Goal: Transaction & Acquisition: Purchase product/service

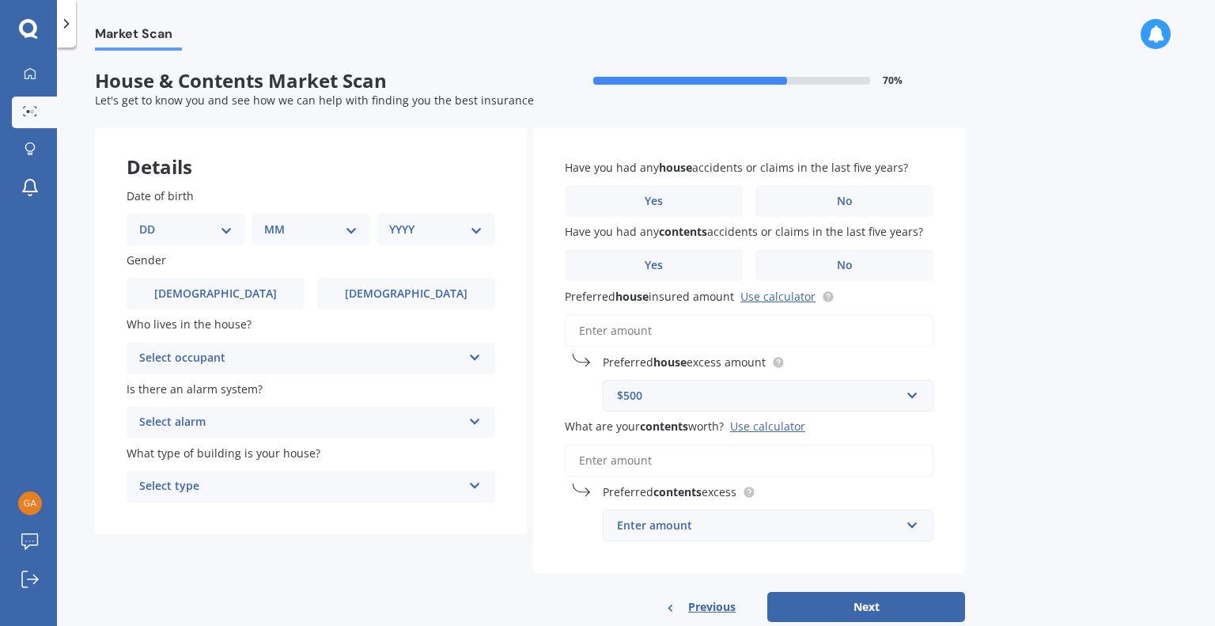
click at [196, 235] on select "DD 01 02 03 04 05 06 07 08 09 10 11 12 13 14 15 16 17 18 19 20 21 22 23 24 25 2…" at bounding box center [185, 229] width 93 height 17
select select "15"
click at [152, 221] on select "DD 01 02 03 04 05 06 07 08 09 10 11 12 13 14 15 16 17 18 19 20 21 22 23 24 25 2…" at bounding box center [185, 229] width 93 height 17
click at [326, 231] on select "MM 01 02 03 04 05 06 07 08 09 10 11 12" at bounding box center [313, 229] width 87 height 17
select select "08"
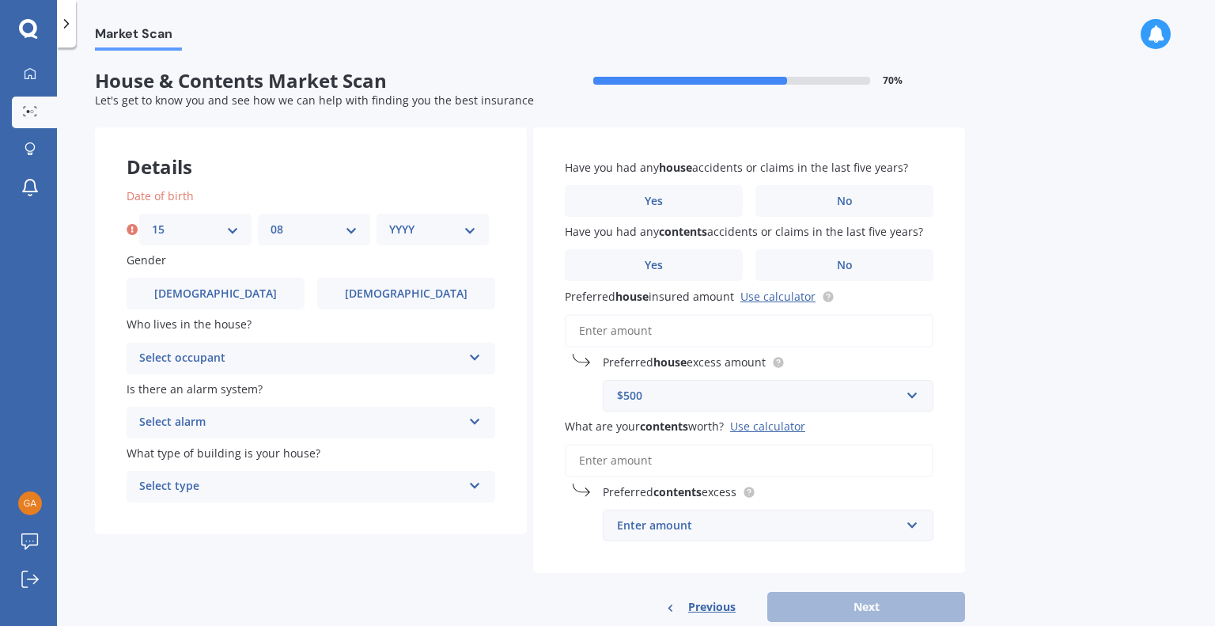
click at [270, 221] on select "MM 01 02 03 04 05 06 07 08 09 10 11 12" at bounding box center [313, 229] width 87 height 17
click at [409, 227] on select "YYYY 2009 2008 2007 2006 2005 2004 2003 2002 2001 2000 1999 1998 1997 1996 1995…" at bounding box center [432, 229] width 87 height 17
select select "1981"
click at [389, 221] on select "YYYY 2009 2008 2007 2006 2005 2004 2003 2002 2001 2000 1999 1998 1997 1996 1995…" at bounding box center [432, 229] width 87 height 17
drag, startPoint x: 237, startPoint y: 296, endPoint x: 237, endPoint y: 338, distance: 42.7
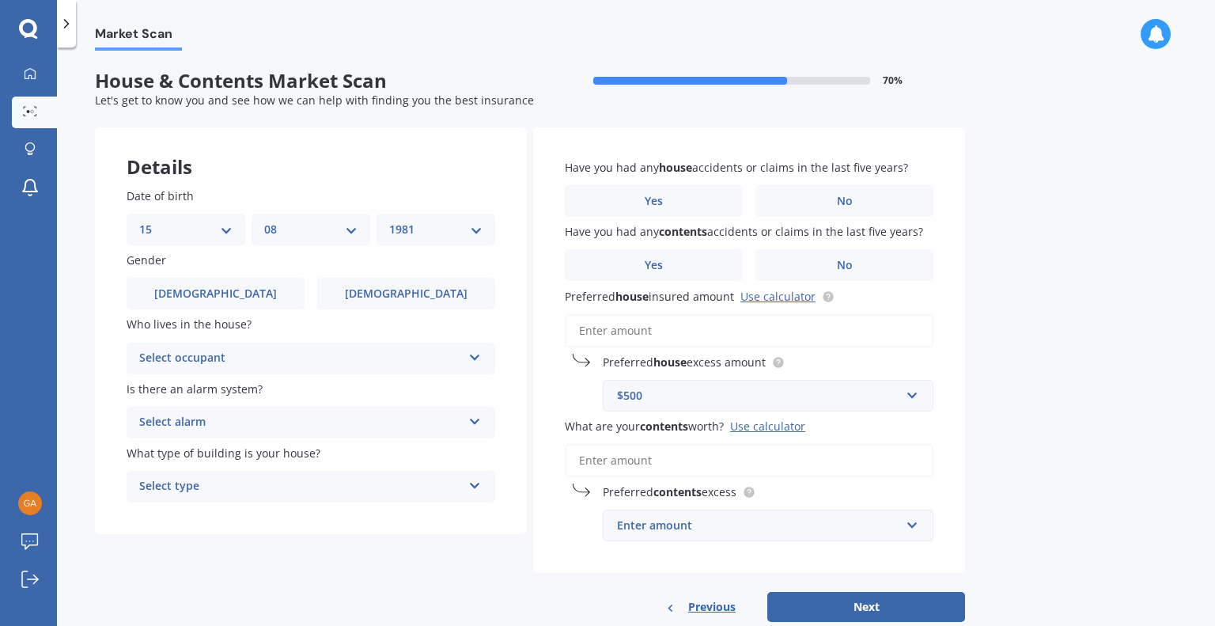
click at [237, 295] on label "[DEMOGRAPHIC_DATA]" at bounding box center [216, 294] width 178 height 32
click at [0, 0] on input "[DEMOGRAPHIC_DATA]" at bounding box center [0, 0] width 0 height 0
click at [301, 355] on div "Select occupant" at bounding box center [300, 358] width 323 height 19
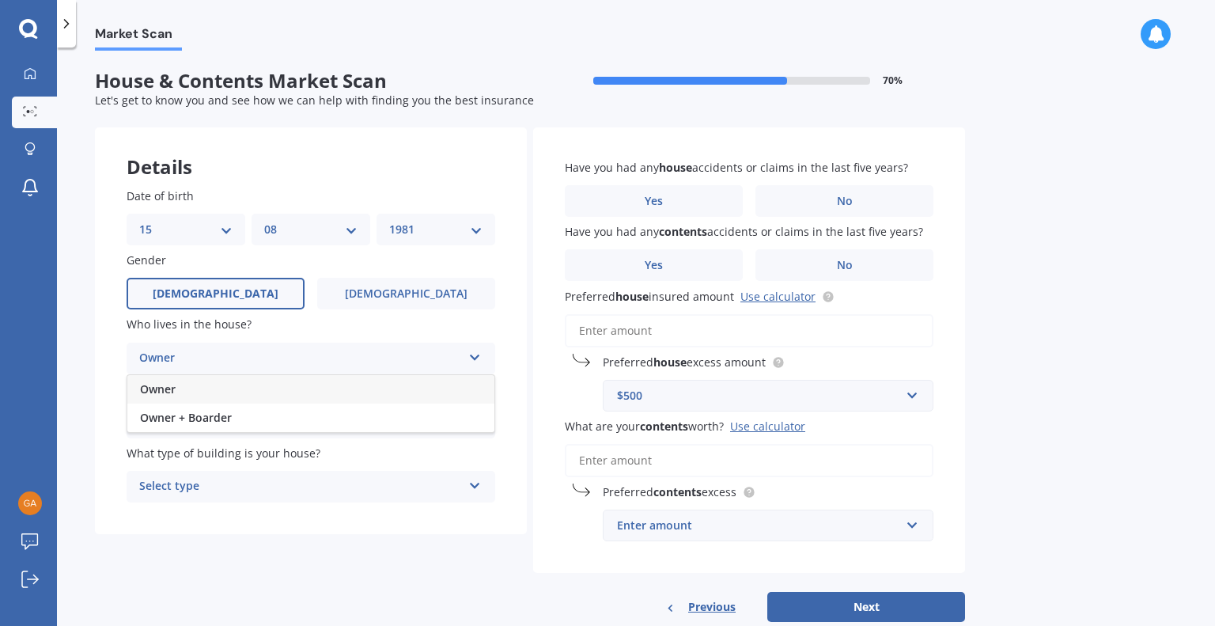
click at [296, 390] on div "Owner" at bounding box center [310, 389] width 367 height 28
click at [288, 424] on div "Select alarm" at bounding box center [300, 422] width 323 height 19
click at [289, 454] on div "Yes, monitored" at bounding box center [310, 453] width 367 height 28
click at [301, 493] on div "Select type" at bounding box center [300, 486] width 323 height 19
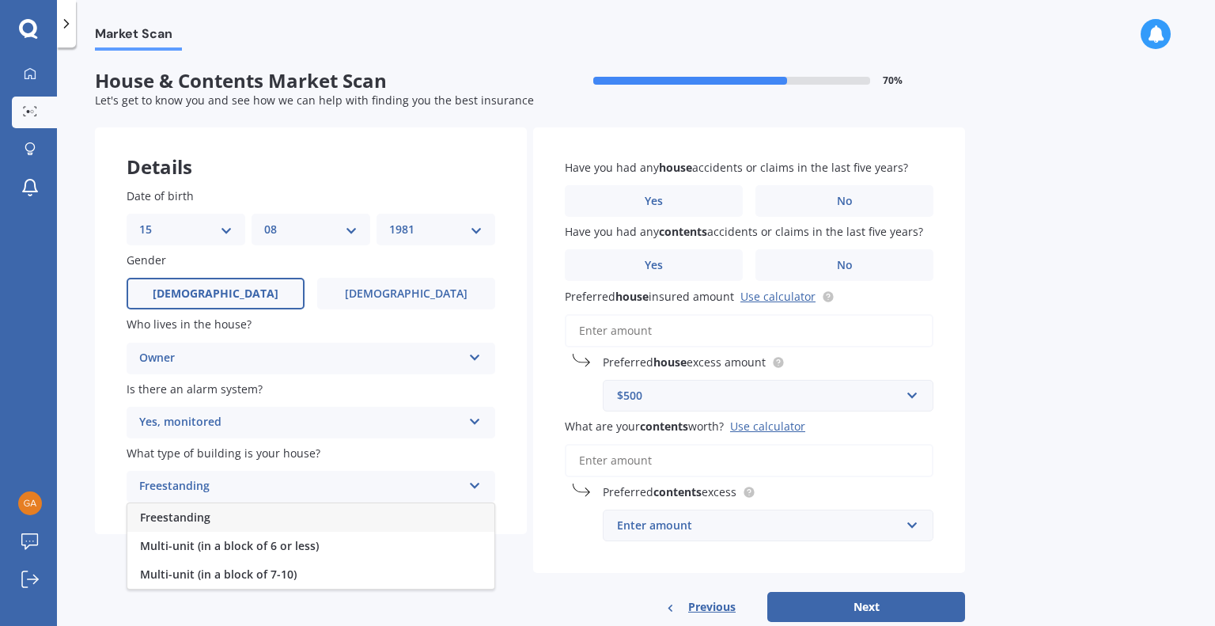
click at [310, 521] on div "Freestanding" at bounding box center [310, 517] width 367 height 28
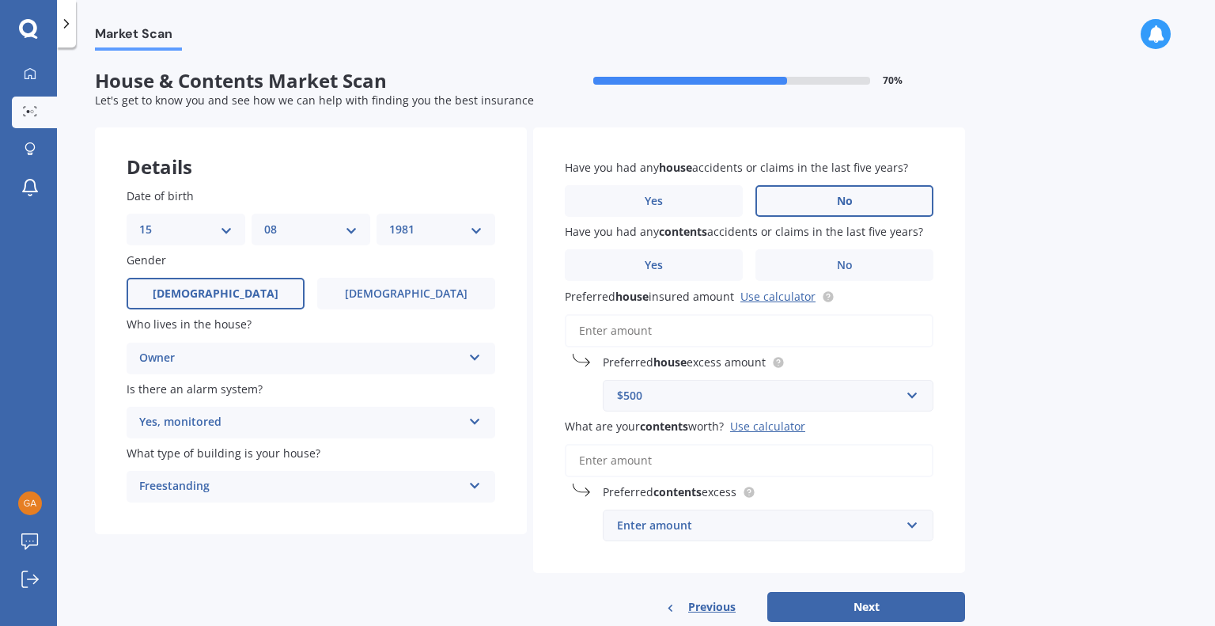
click at [790, 198] on label "No" at bounding box center [844, 201] width 178 height 32
click at [0, 0] on input "No" at bounding box center [0, 0] width 0 height 0
click at [797, 270] on label "No" at bounding box center [844, 265] width 178 height 32
click at [0, 0] on input "No" at bounding box center [0, 0] width 0 height 0
click at [625, 333] on input "Preferred house insured amount Use calculator" at bounding box center [749, 330] width 369 height 33
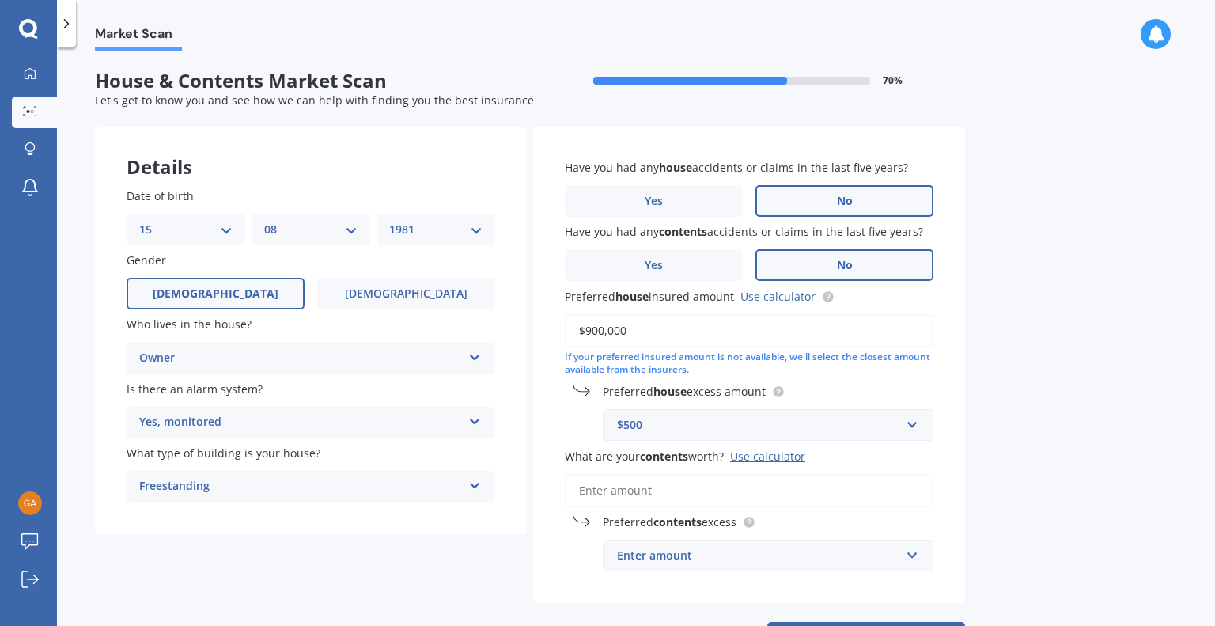
type input "$900,000"
click at [616, 490] on input "What are your contents worth? Use calculator" at bounding box center [749, 490] width 369 height 33
type input "$8"
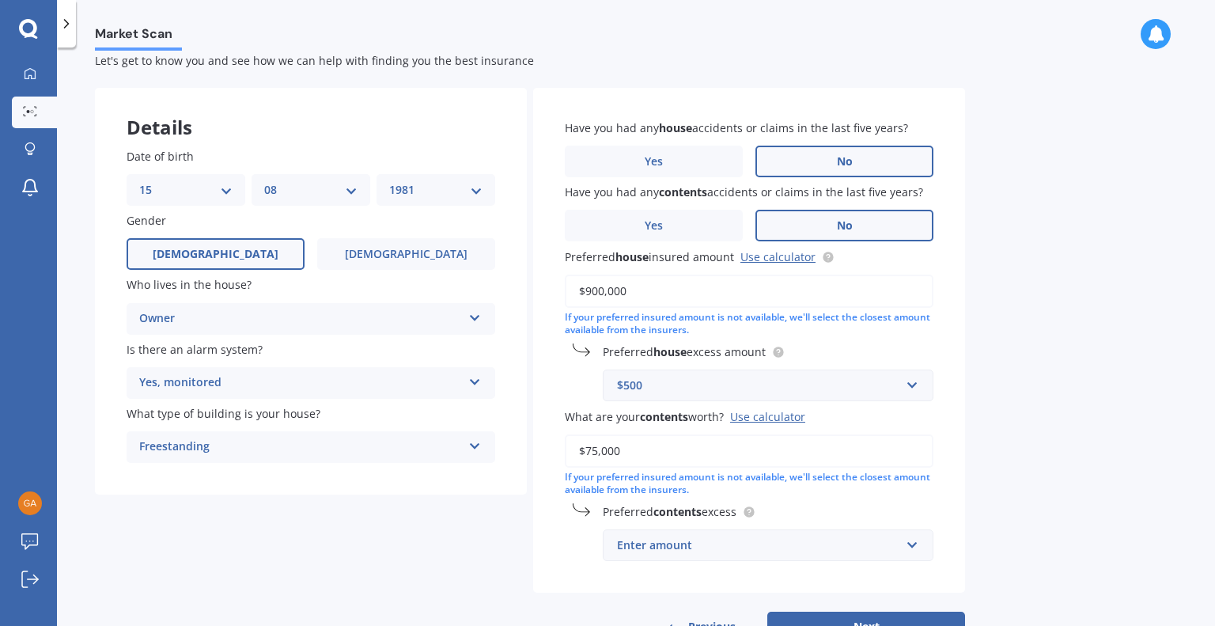
scroll to position [96, 0]
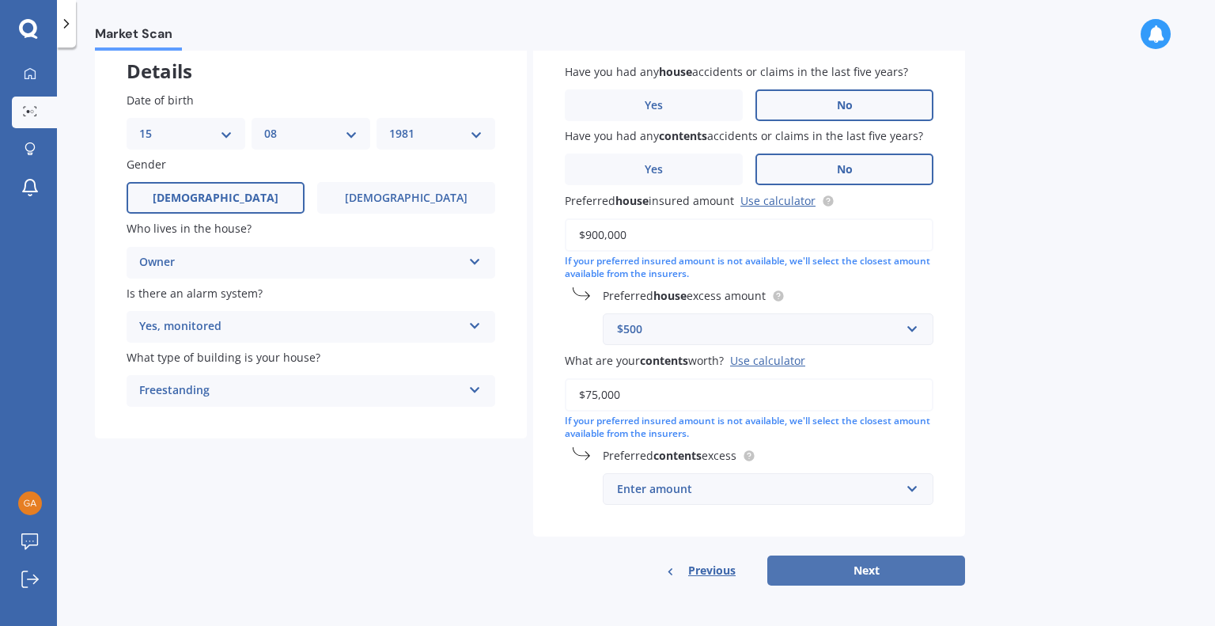
type input "$75,000"
click at [850, 562] on button "Next" at bounding box center [866, 570] width 198 height 30
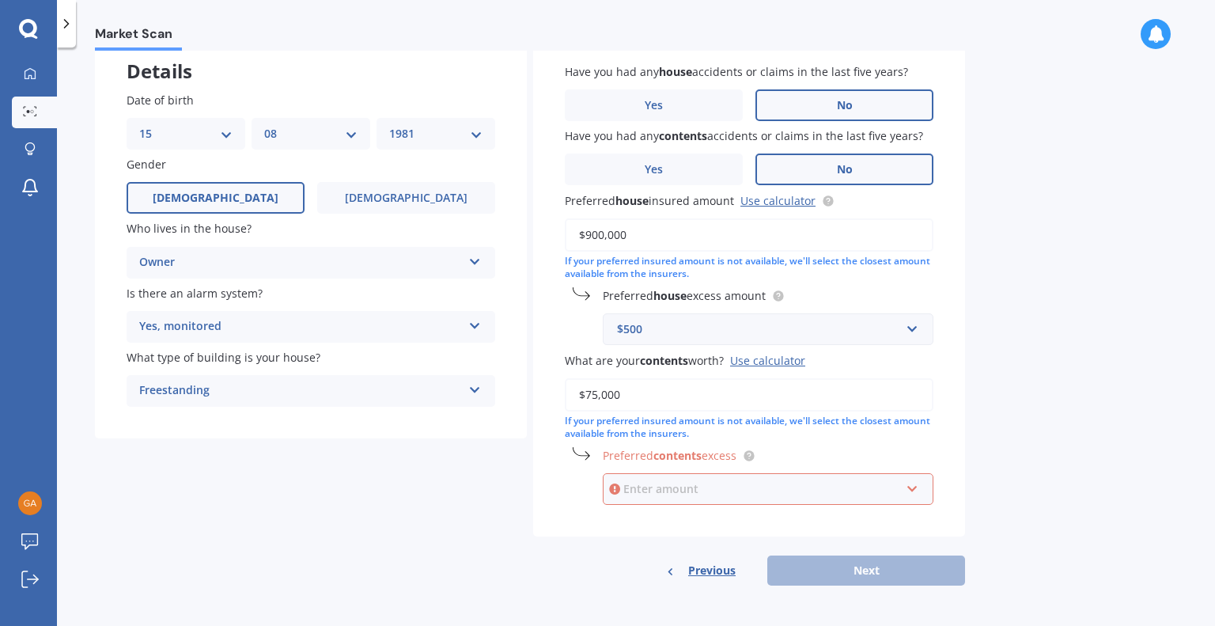
click at [908, 488] on input "text" at bounding box center [762, 489] width 316 height 30
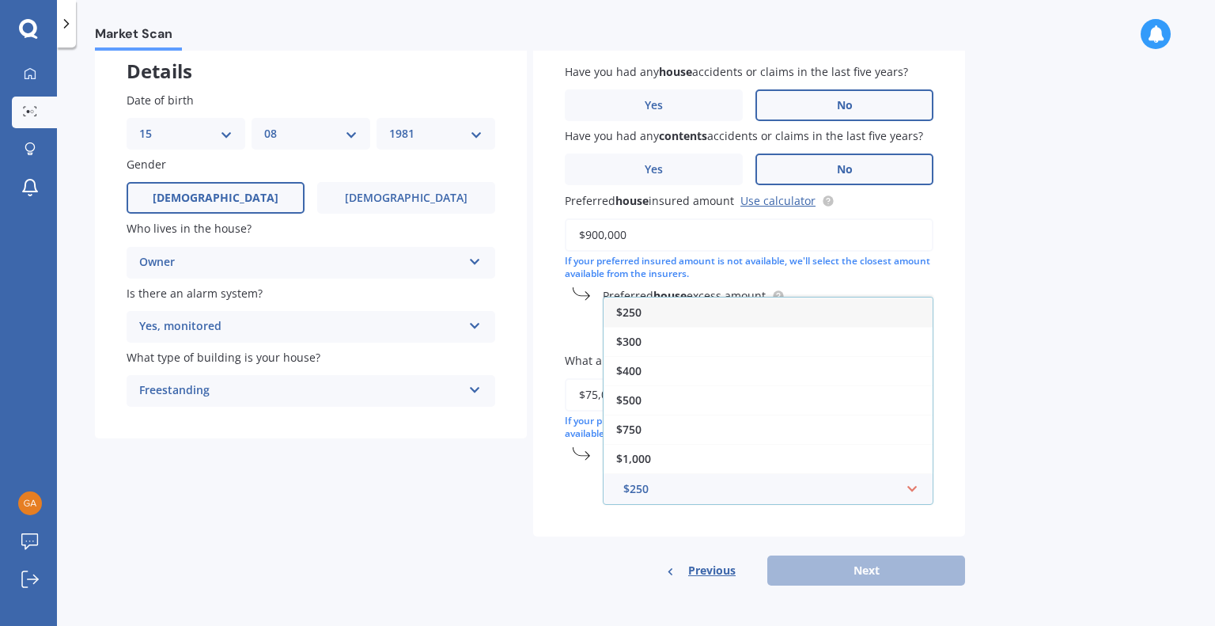
click at [759, 314] on div "$250" at bounding box center [767, 311] width 329 height 29
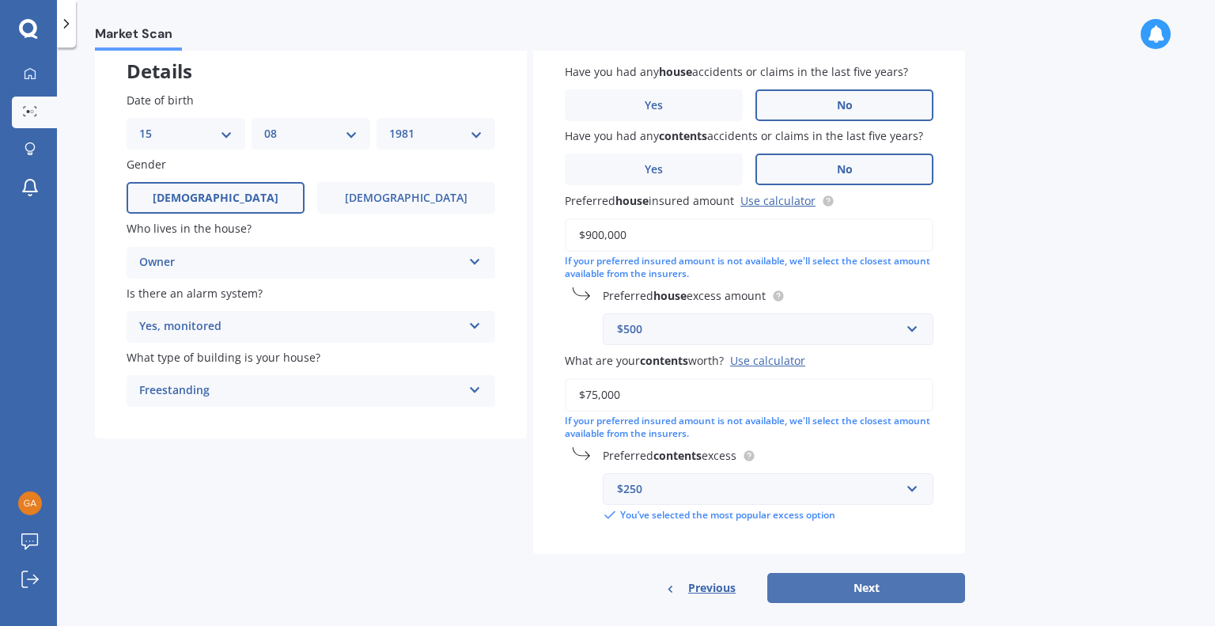
click at [836, 575] on button "Next" at bounding box center [866, 588] width 198 height 30
select select "15"
select select "08"
select select "1981"
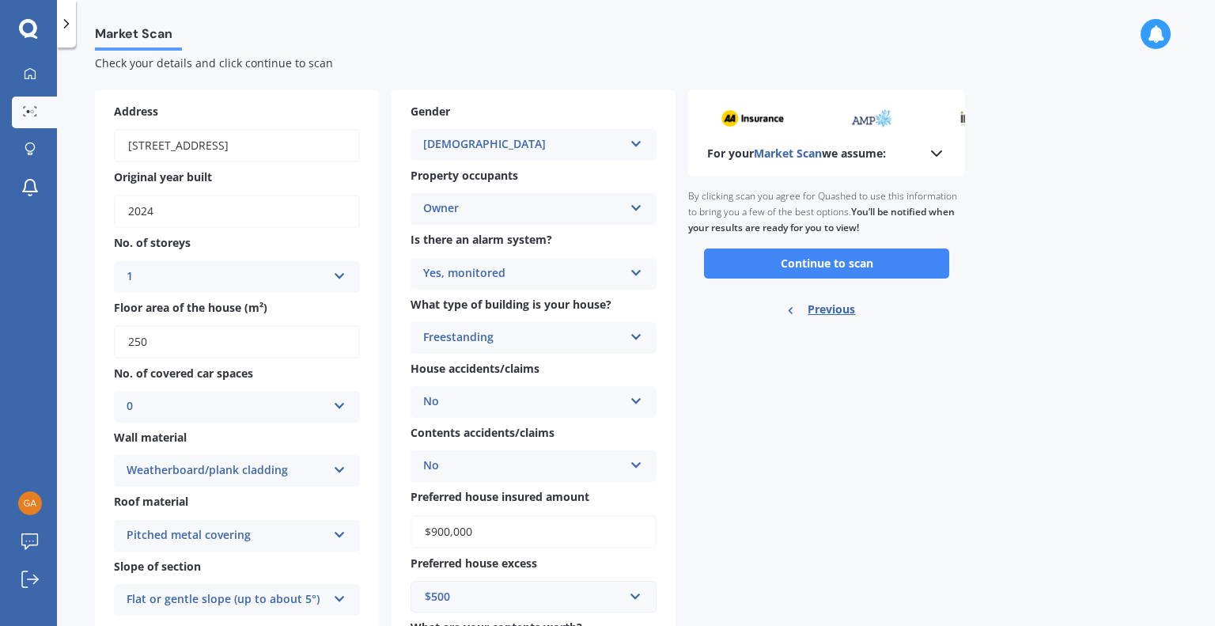
scroll to position [0, 0]
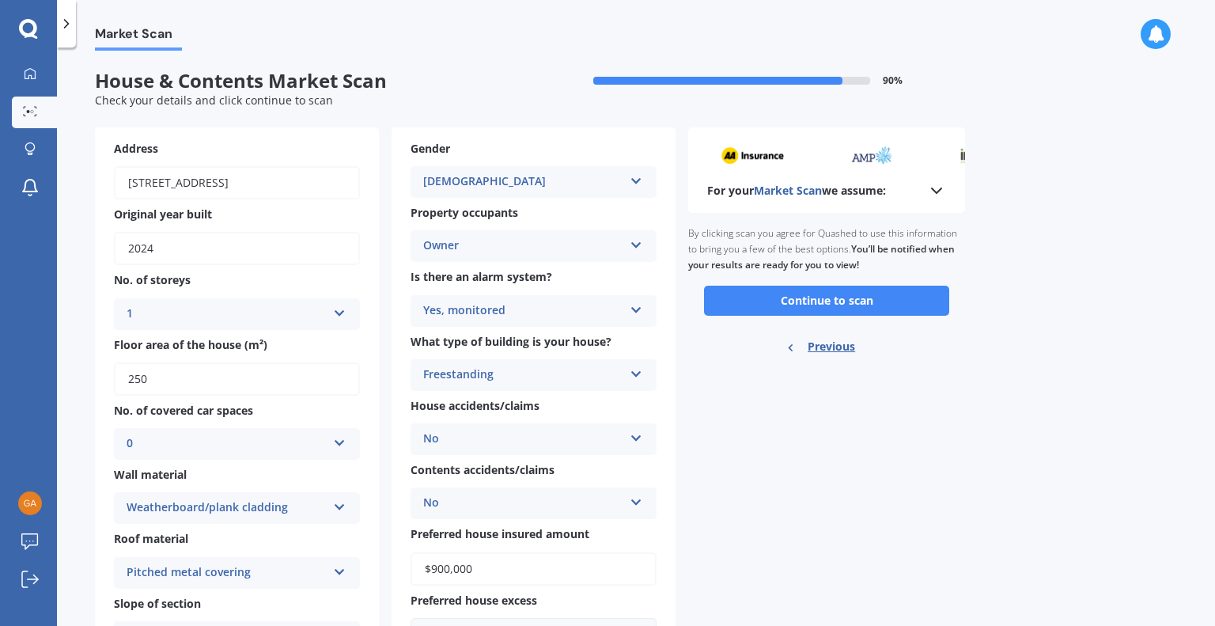
click at [940, 191] on icon at bounding box center [936, 190] width 19 height 19
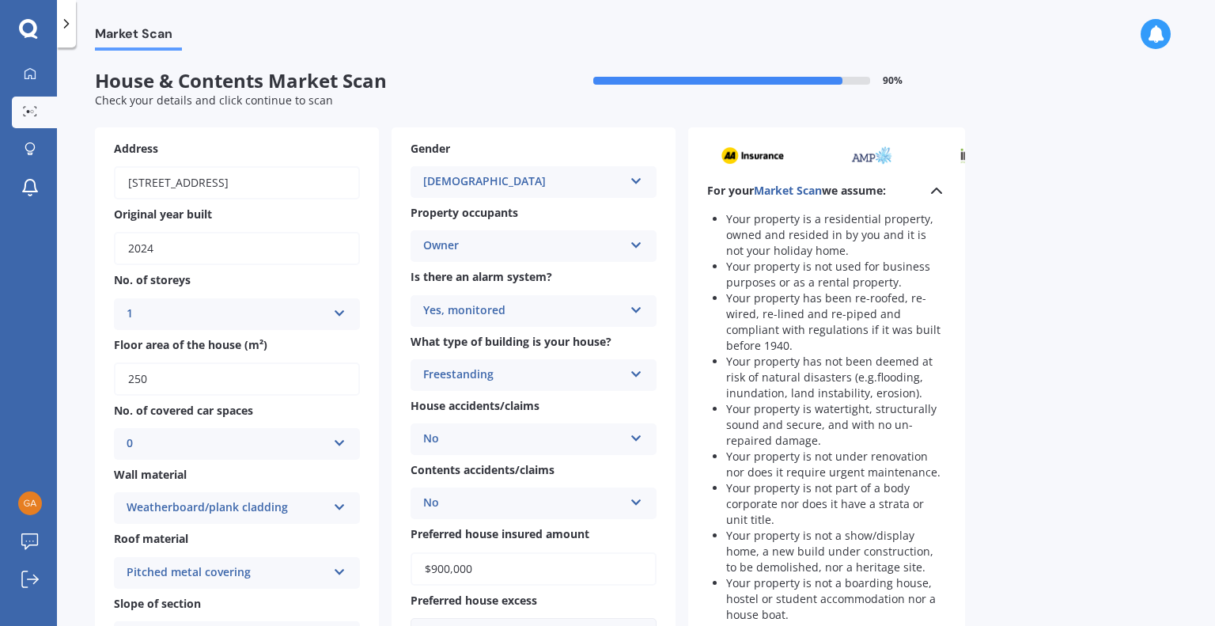
click at [940, 191] on polyline at bounding box center [936, 190] width 9 height 5
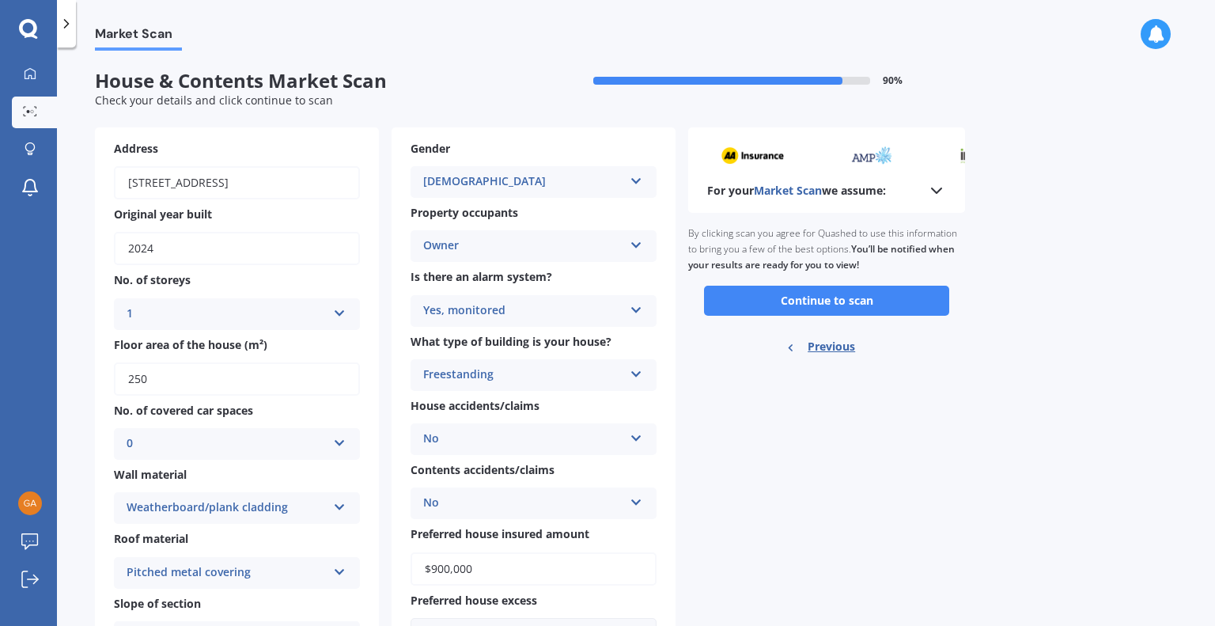
click at [926, 189] on div "For your Market Scan we assume:" at bounding box center [826, 190] width 239 height 19
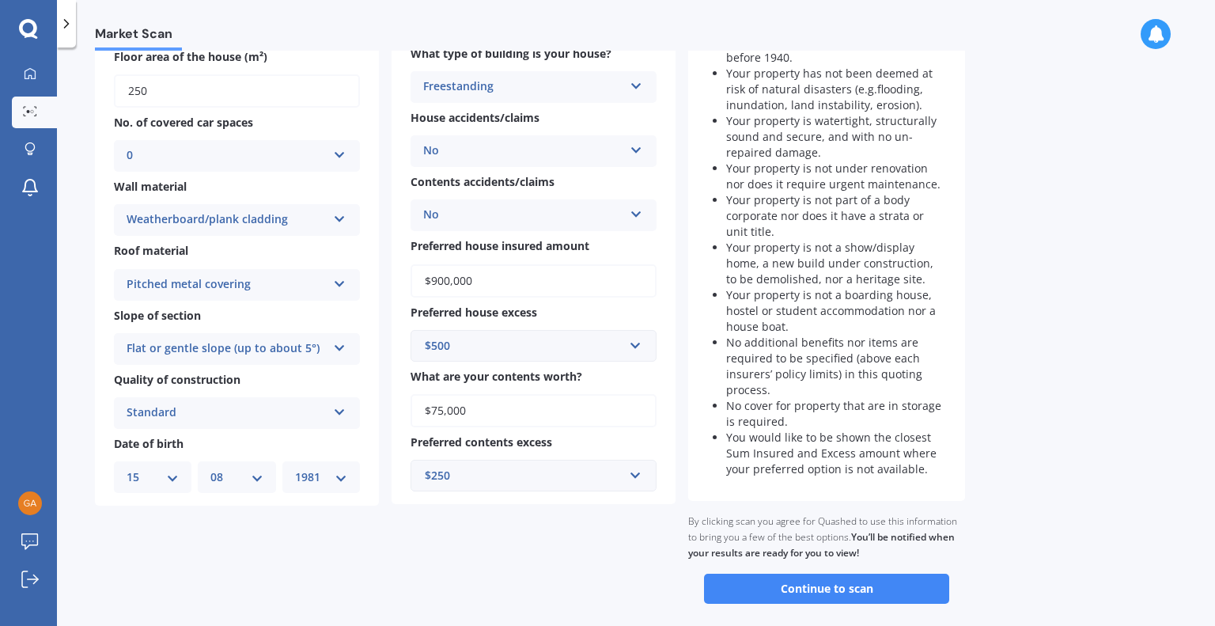
scroll to position [316, 0]
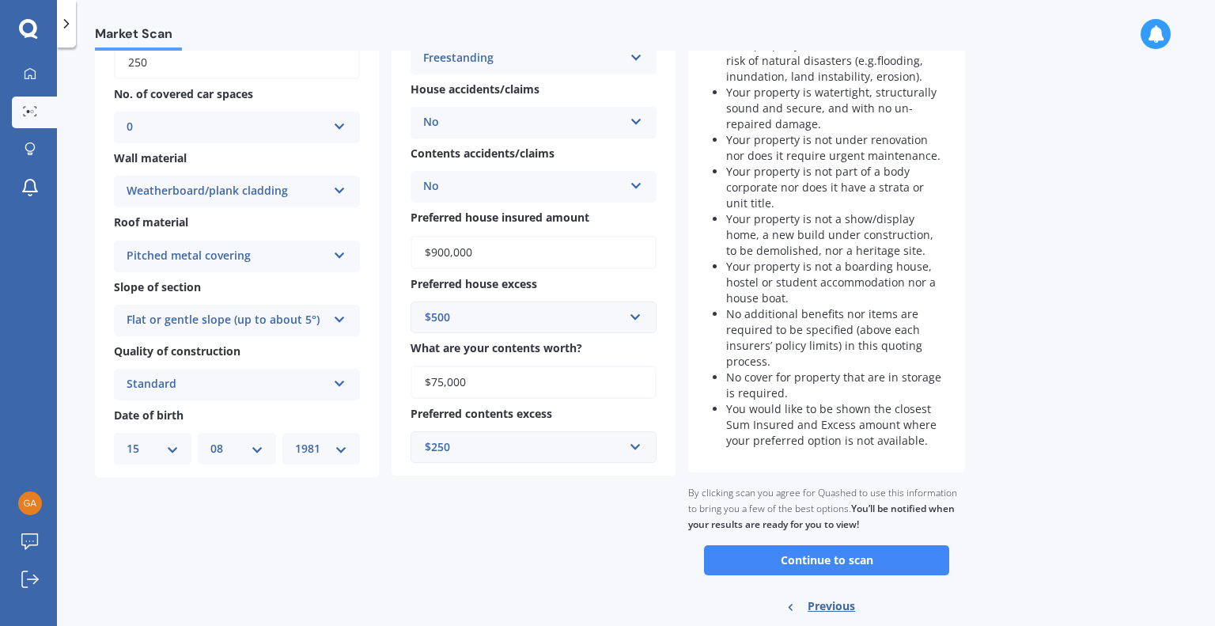
click at [1091, 366] on div "Market Scan House & Contents Market Scan 90 % Check your details and click cont…" at bounding box center [636, 340] width 1158 height 578
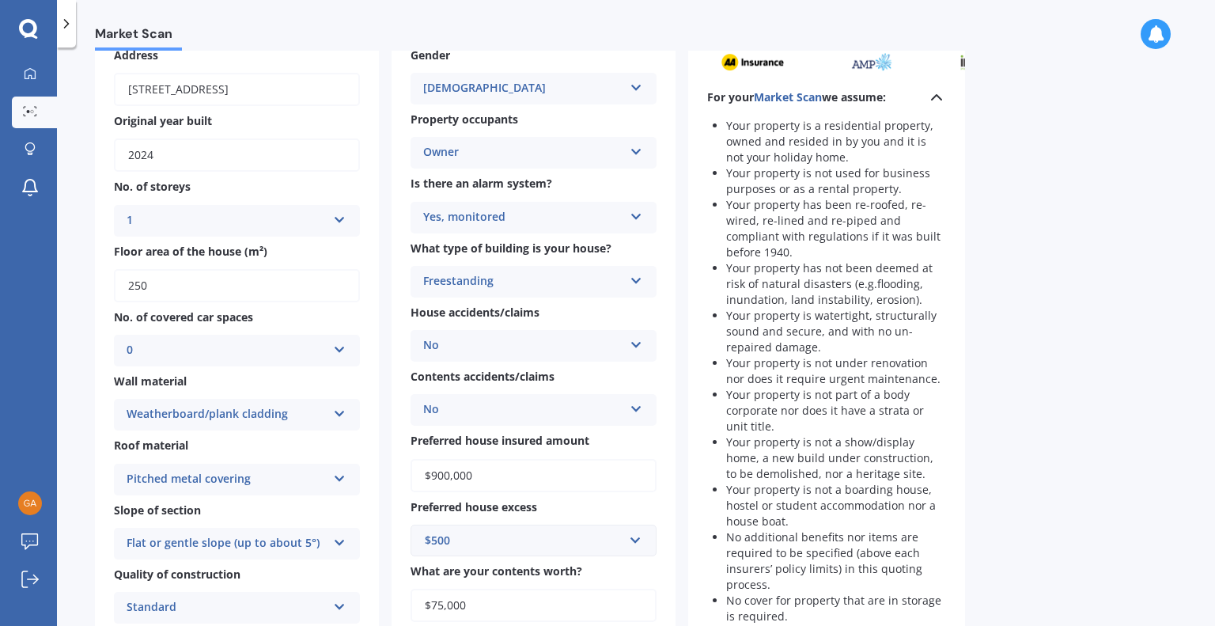
scroll to position [0, 0]
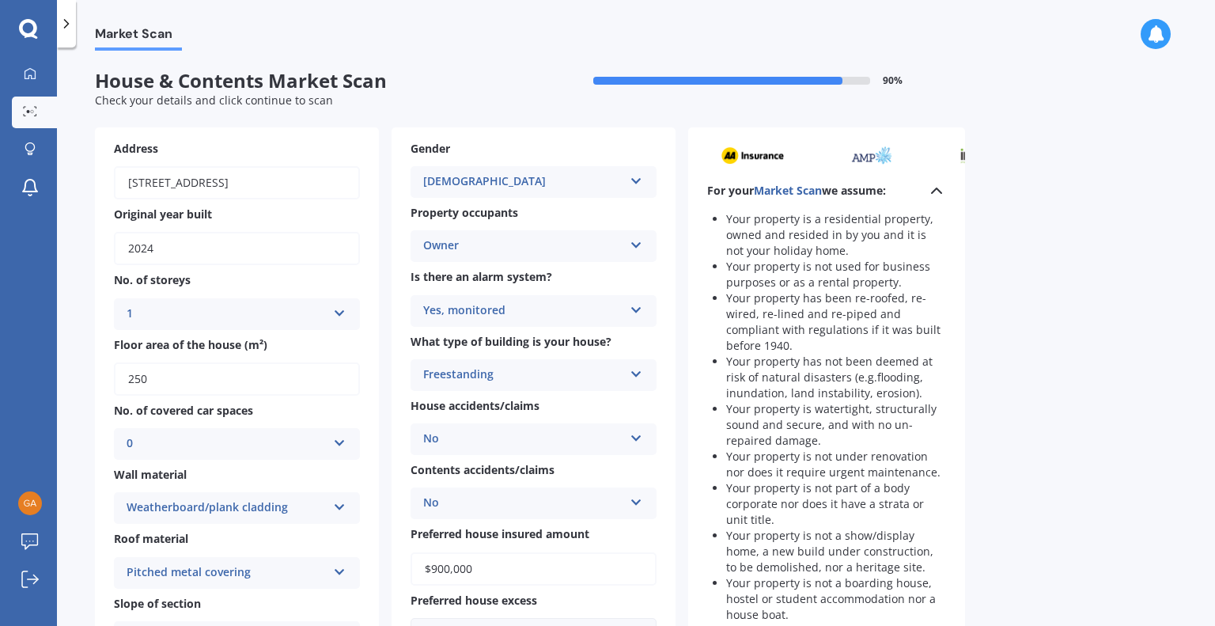
click at [936, 191] on icon at bounding box center [936, 190] width 19 height 19
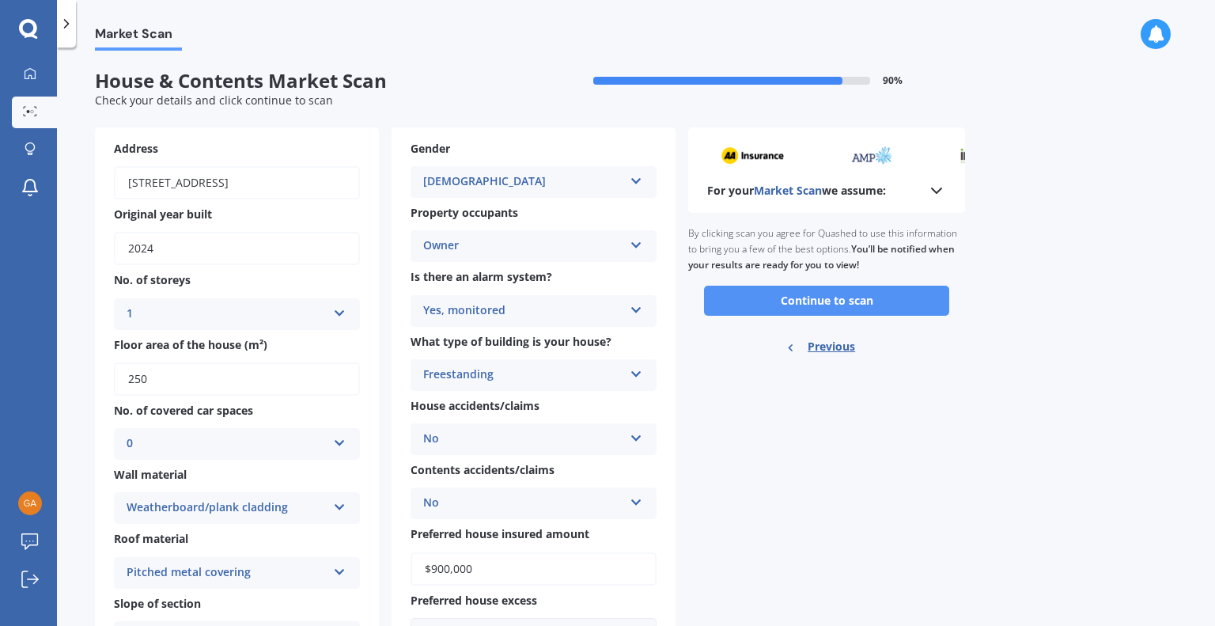
click at [873, 300] on button "Continue to scan" at bounding box center [826, 301] width 245 height 30
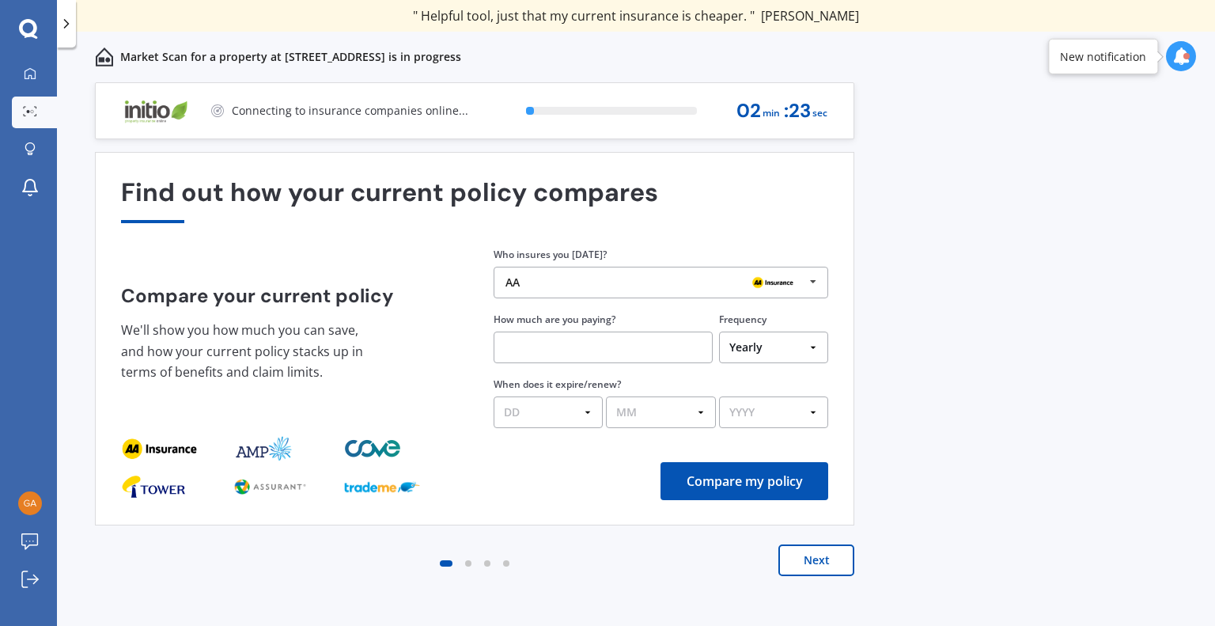
click at [822, 282] on icon at bounding box center [813, 281] width 24 height 29
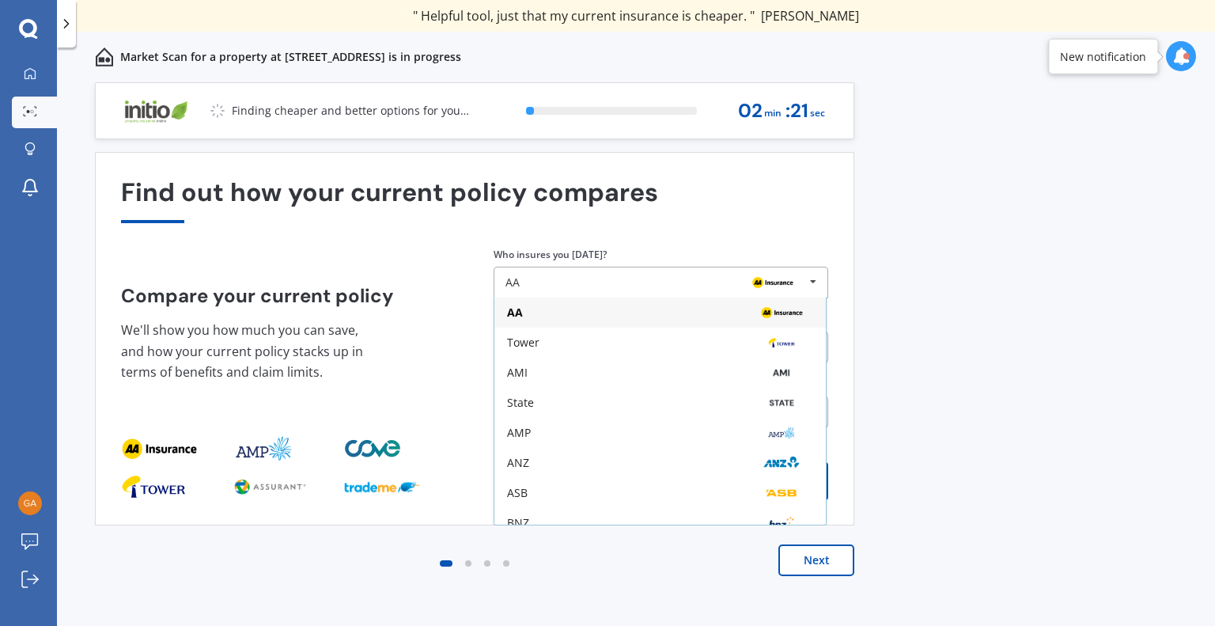
drag, startPoint x: 826, startPoint y: 336, endPoint x: 822, endPoint y: 458, distance: 121.9
click at [823, 464] on div "AA Tower AMI State AMP ANZ ASB BNZ Trade Me Insurance Westpac Other" at bounding box center [660, 411] width 333 height 228
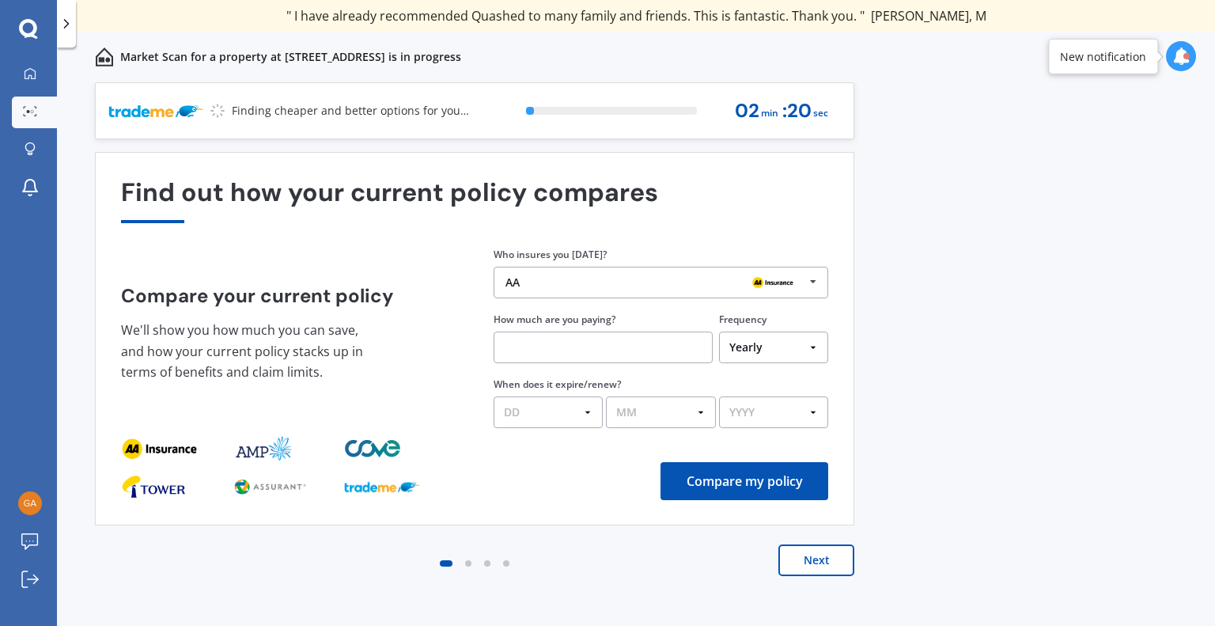
click at [817, 282] on icon at bounding box center [813, 281] width 24 height 29
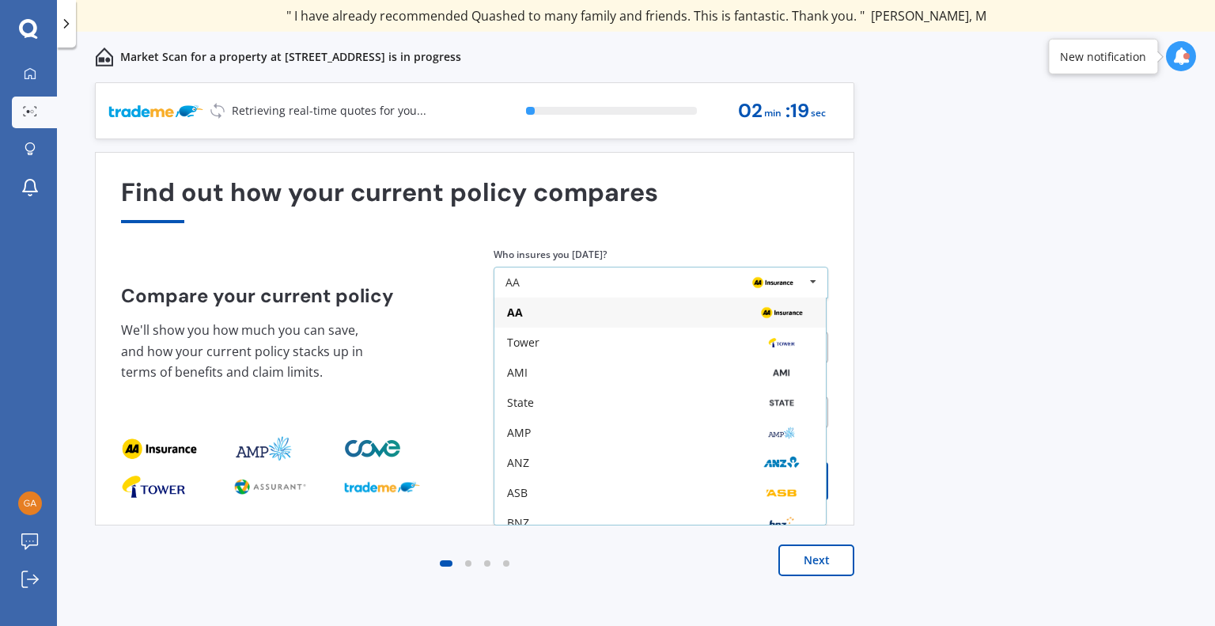
scroll to position [104, 0]
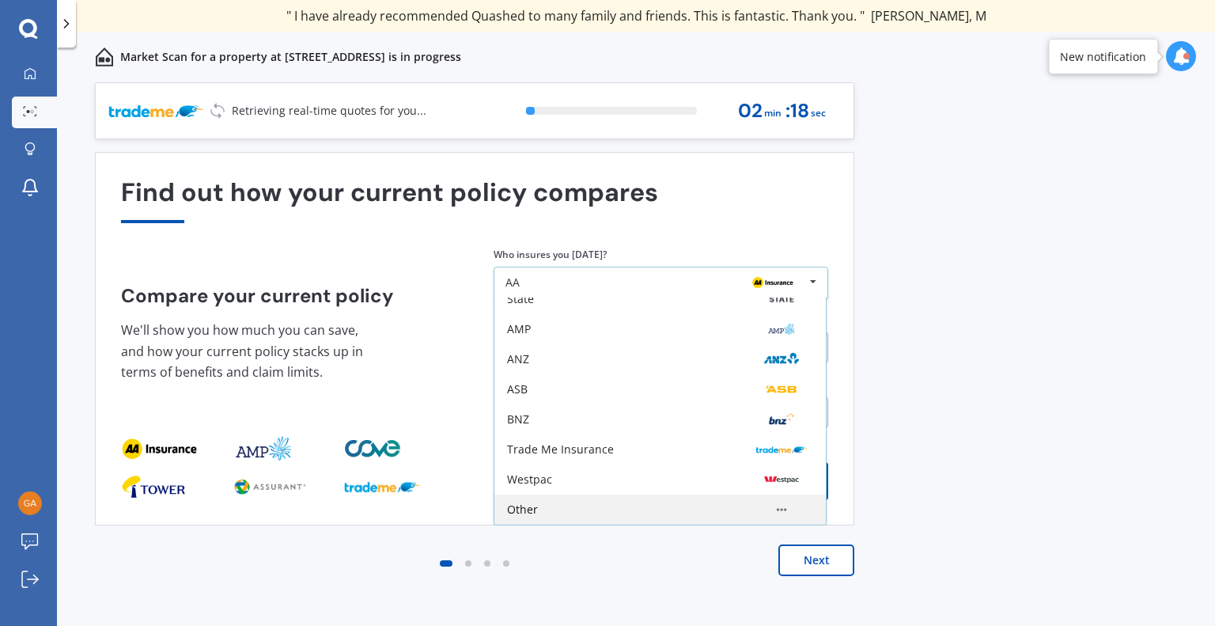
click at [720, 508] on div "Other" at bounding box center [660, 509] width 306 height 13
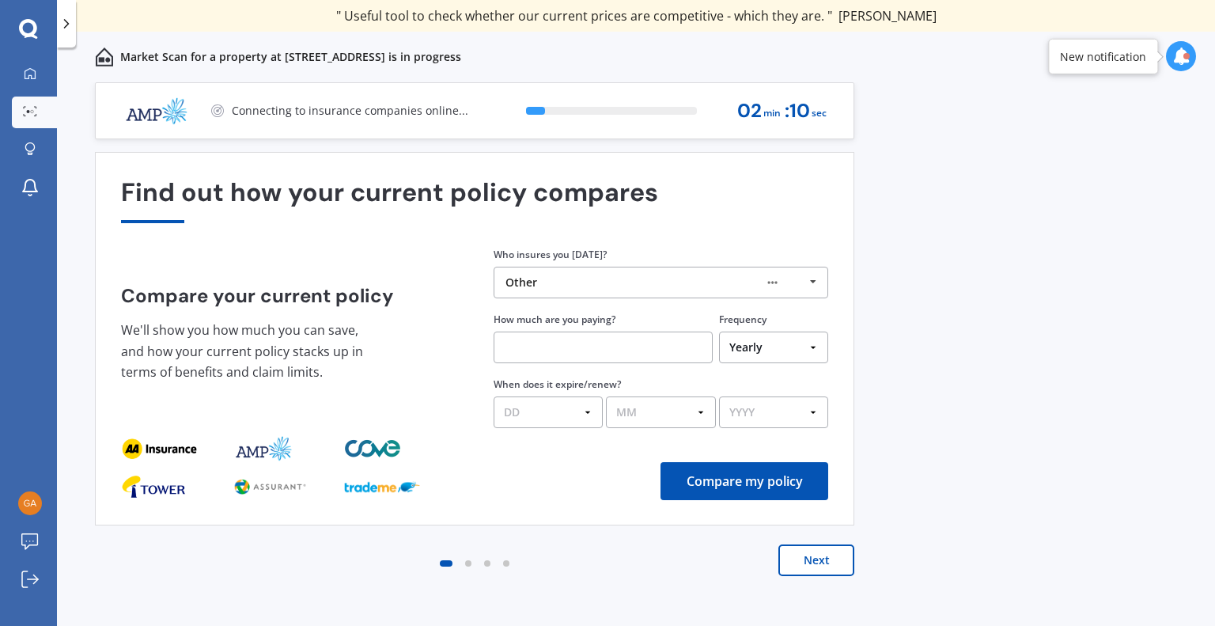
click at [741, 480] on button "Compare my policy" at bounding box center [744, 481] width 168 height 38
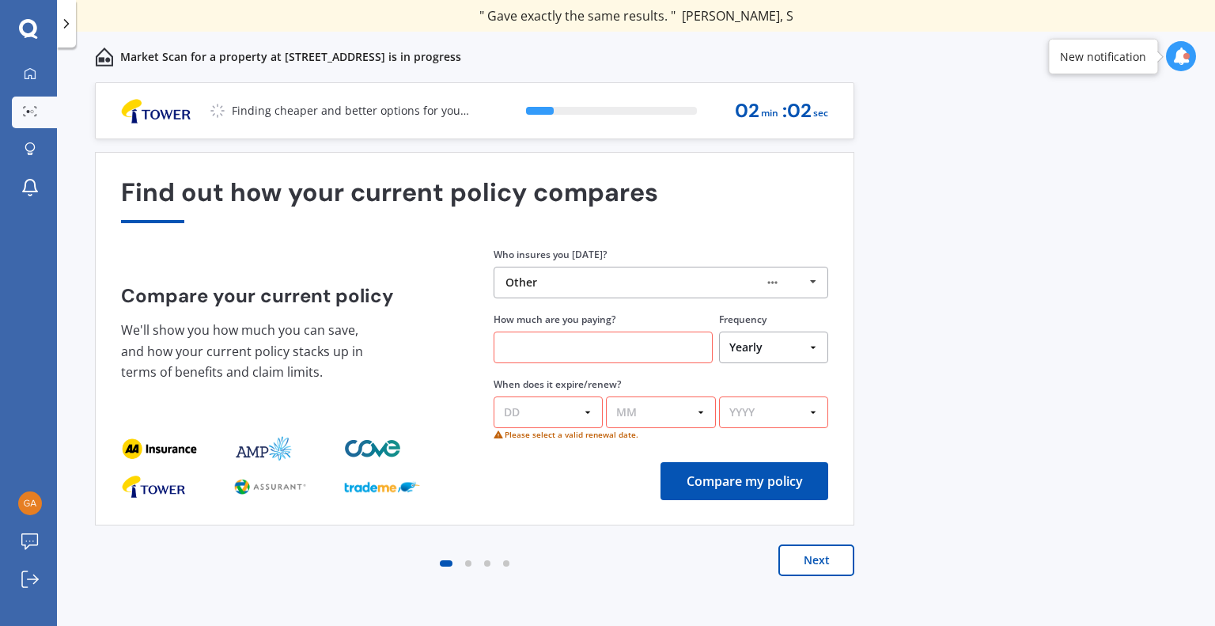
click at [562, 348] on input "text" at bounding box center [603, 347] width 219 height 32
type input "$1.00"
click at [584, 407] on select "DD 01 02 03 04 05 06 07 08 09 10 11 12 13 14 15 16 17 18 19 20 21 22 23 24 25 2…" at bounding box center [548, 412] width 109 height 32
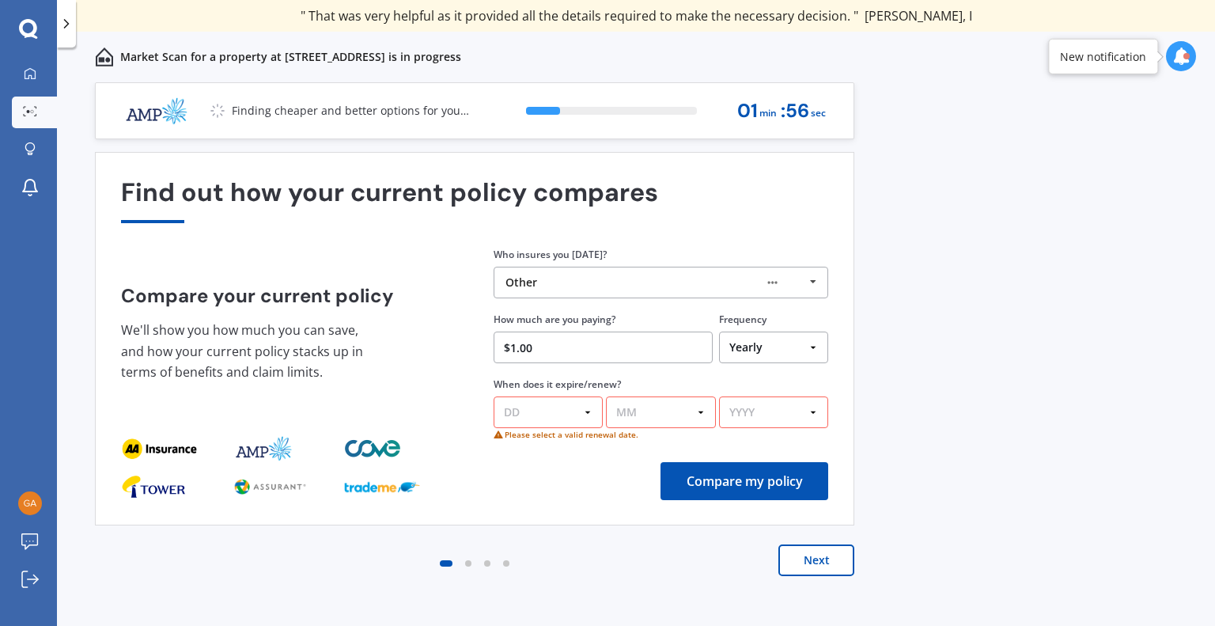
select select "21"
click at [494, 396] on select "DD 01 02 03 04 05 06 07 08 09 10 11 12 13 14 15 16 17 18 19 20 21 22 23 24 25 2…" at bounding box center [548, 412] width 109 height 32
click at [673, 408] on select "MM 01 02 03 04 05 06 07 08 09 10 11 12" at bounding box center [660, 412] width 109 height 32
select select "08"
click at [606, 396] on select "MM 01 02 03 04 05 06 07 08 09 10 11 12" at bounding box center [660, 412] width 109 height 32
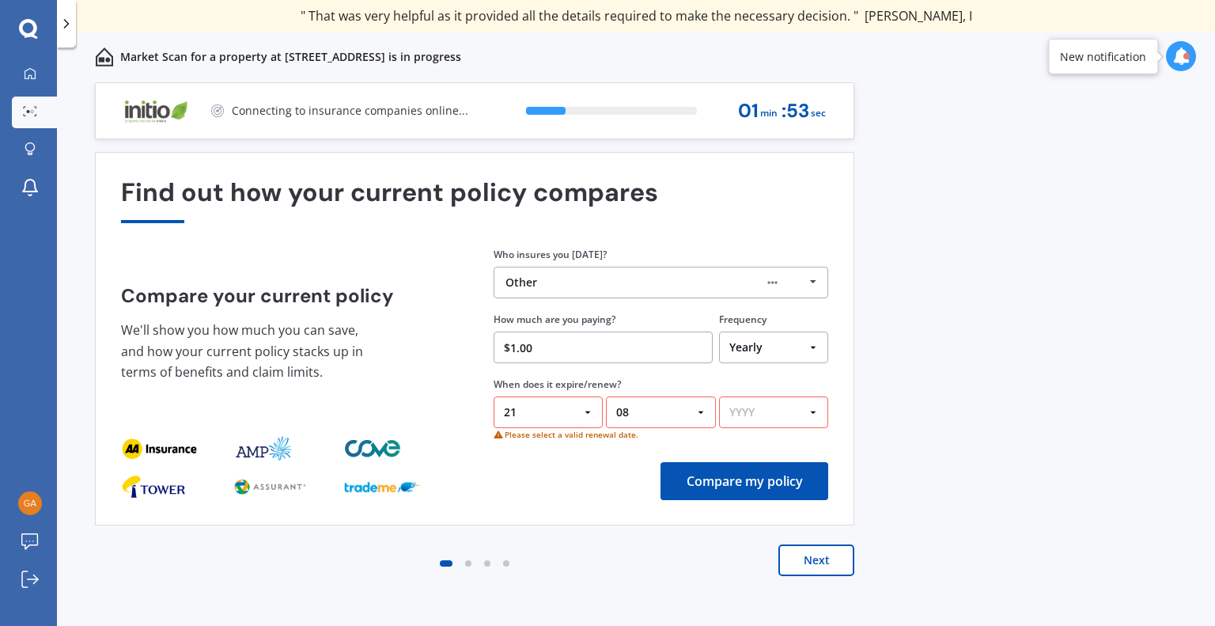
click at [764, 410] on select "YYYY 2026 2025 2024" at bounding box center [773, 412] width 109 height 32
select select "2025"
click at [719, 396] on select "YYYY 2026 2025 2024" at bounding box center [773, 412] width 109 height 32
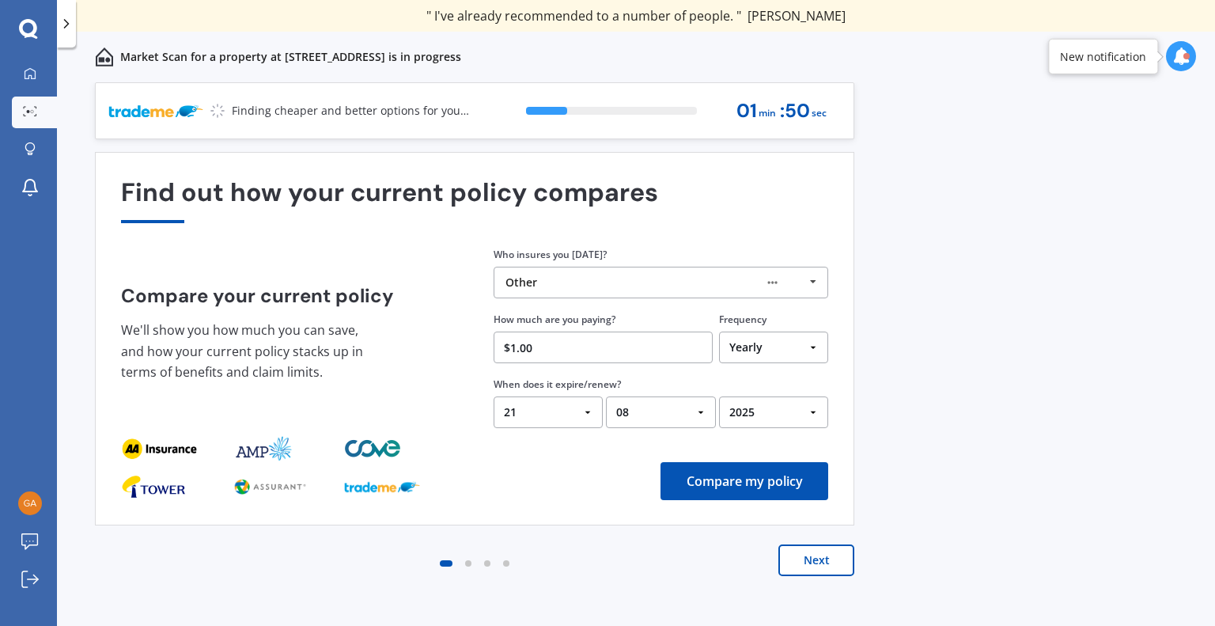
click at [724, 481] on button "Compare my policy" at bounding box center [744, 481] width 168 height 38
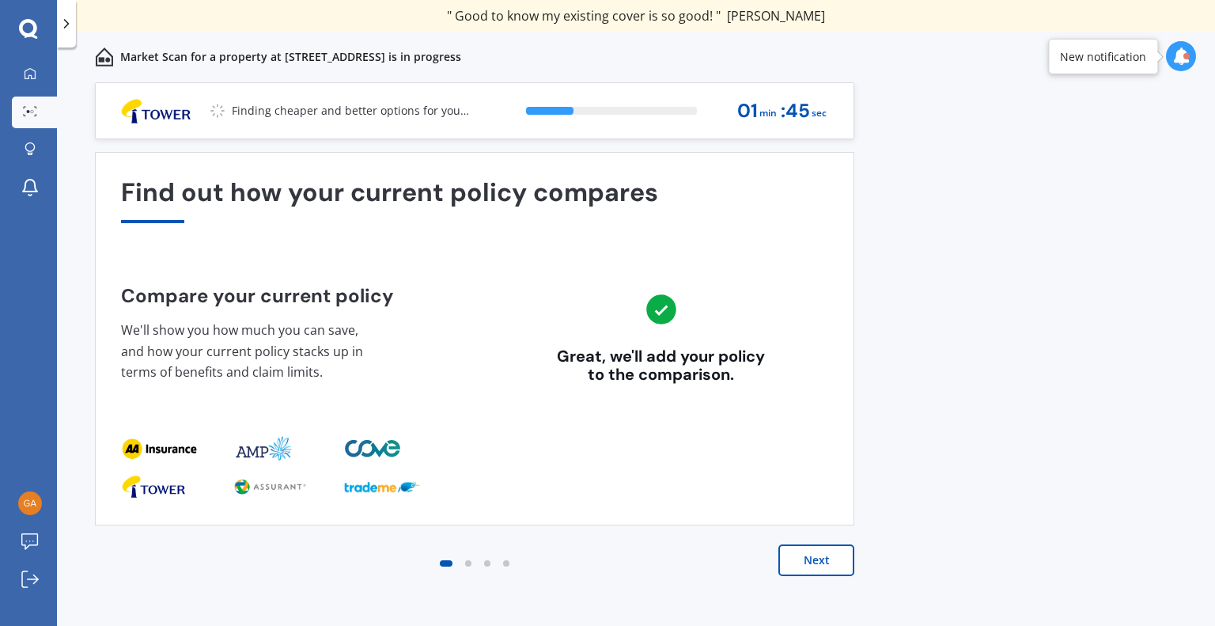
click at [822, 562] on button "Next" at bounding box center [816, 560] width 76 height 32
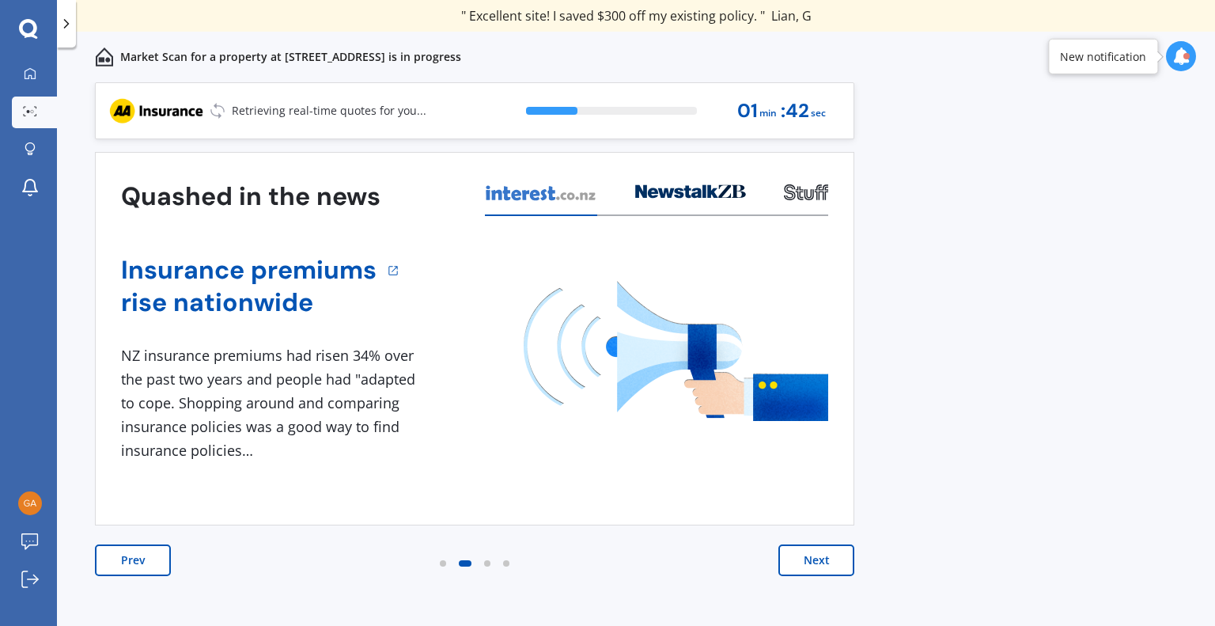
click at [819, 558] on button "Next" at bounding box center [816, 560] width 76 height 32
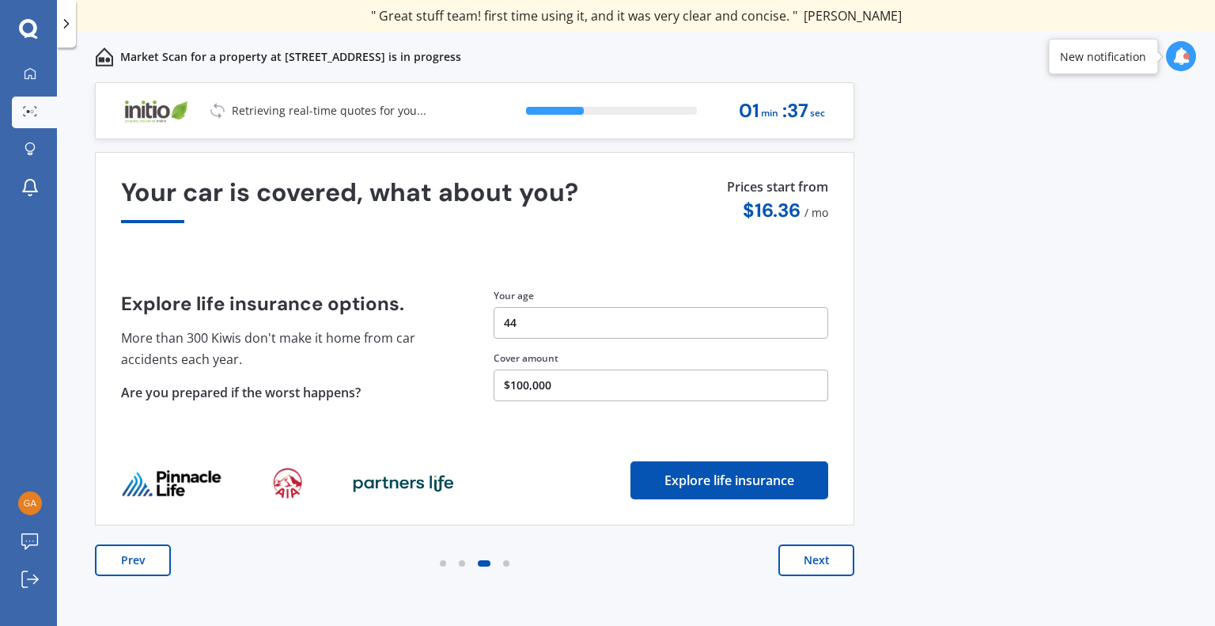
click at [826, 565] on button "Next" at bounding box center [816, 560] width 76 height 32
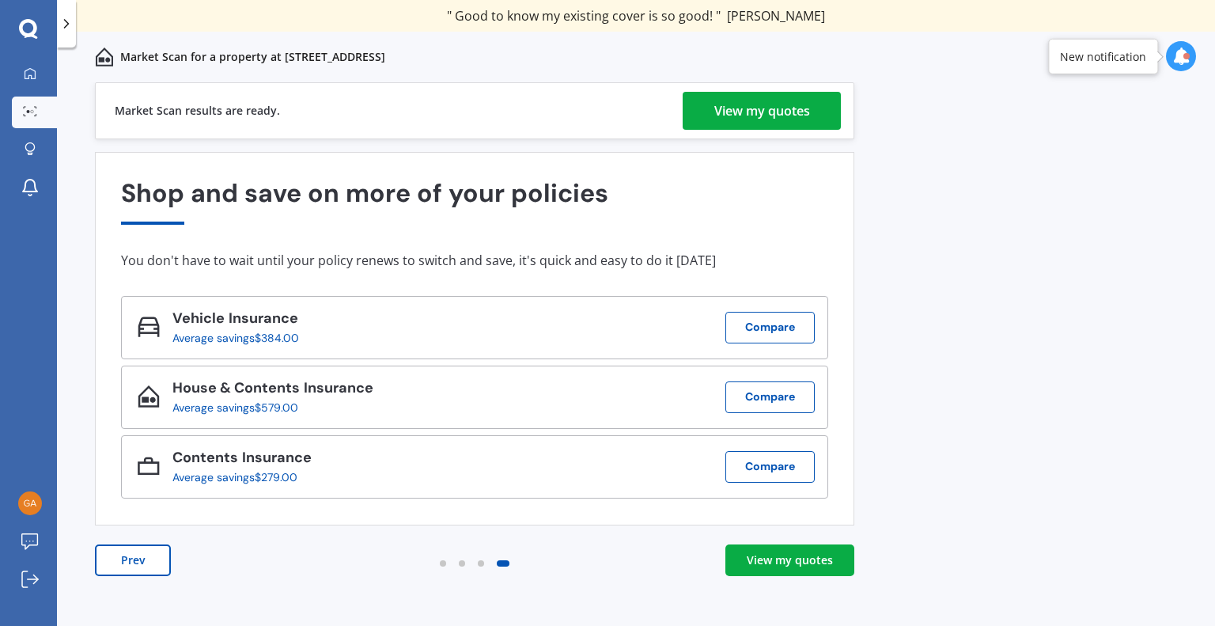
click at [739, 113] on div "View my quotes" at bounding box center [762, 111] width 96 height 38
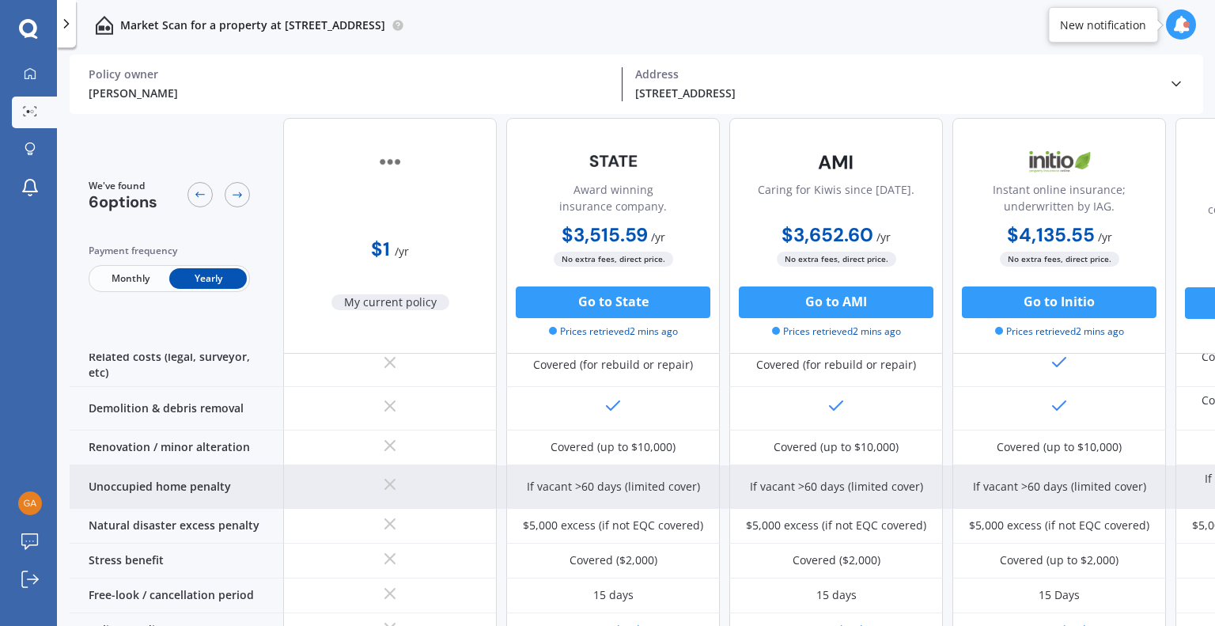
scroll to position [768, 0]
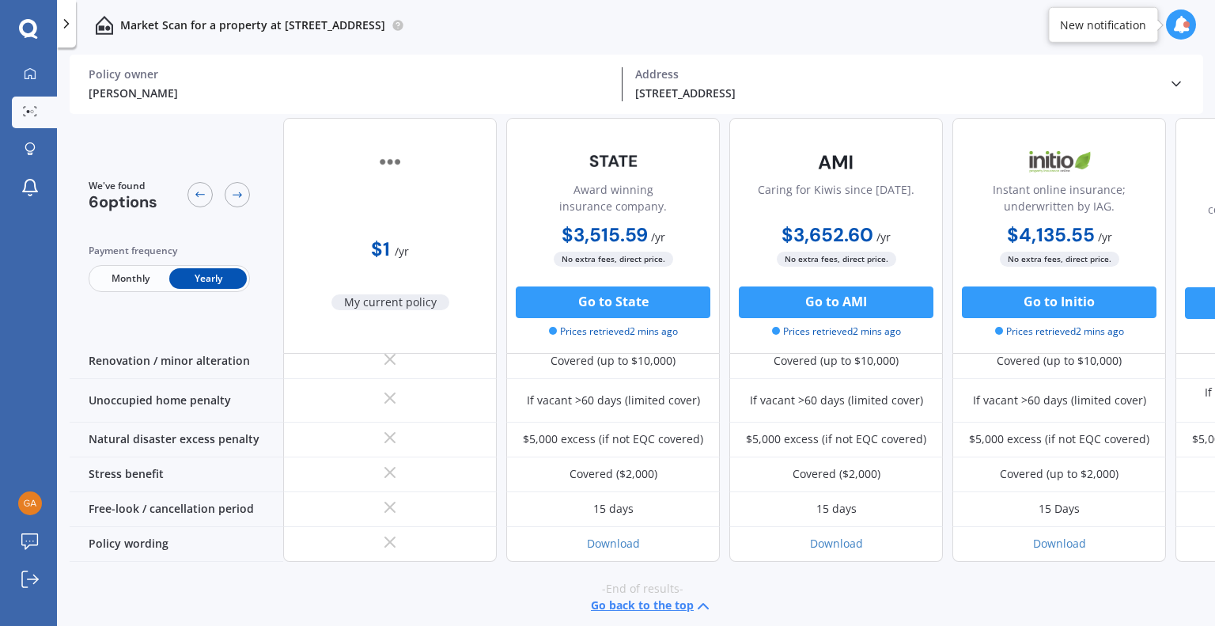
click at [949, 582] on div "-End of results- Go back to the top" at bounding box center [642, 598] width 1145 height 73
drag, startPoint x: 785, startPoint y: 615, endPoint x: 897, endPoint y: 614, distance: 111.5
click at [897, 614] on div "-End of results- Go back to the top" at bounding box center [642, 598] width 1145 height 73
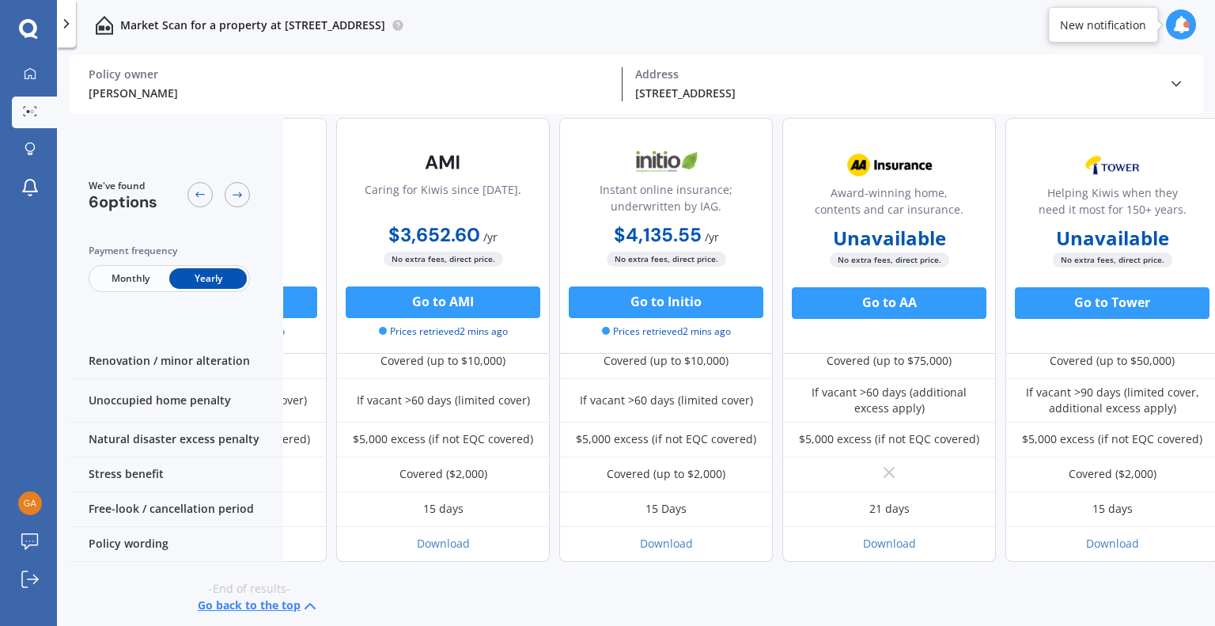
scroll to position [768, 405]
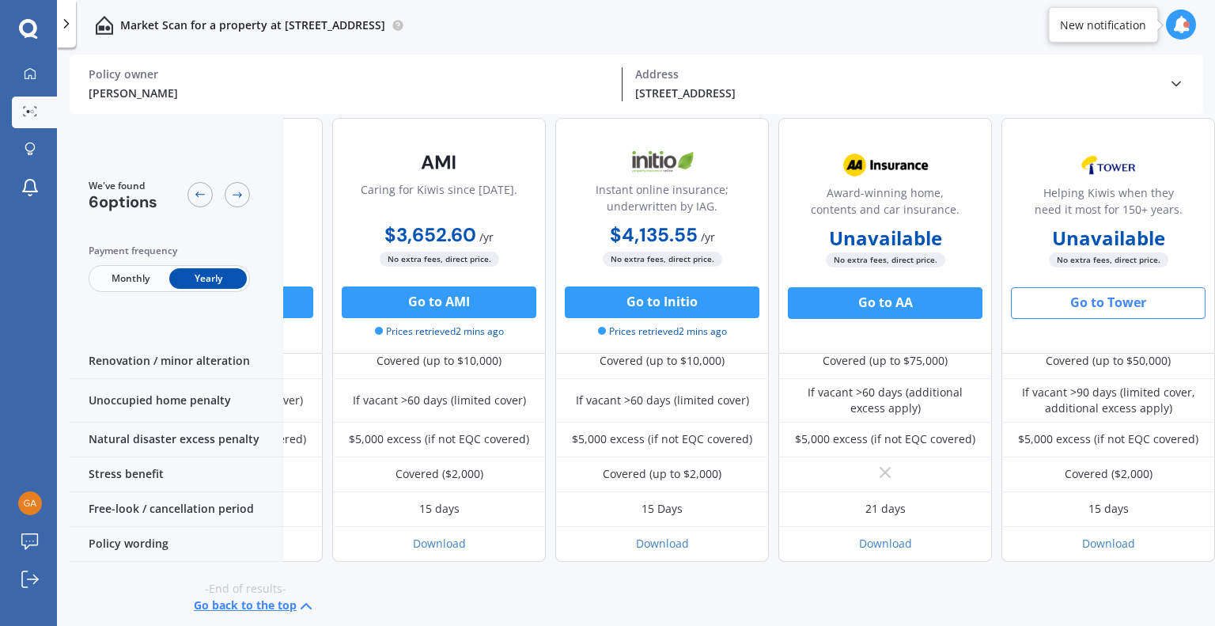
click at [1070, 300] on button "Go to Tower" at bounding box center [1108, 303] width 195 height 32
